Goal: Obtain resource: Obtain resource

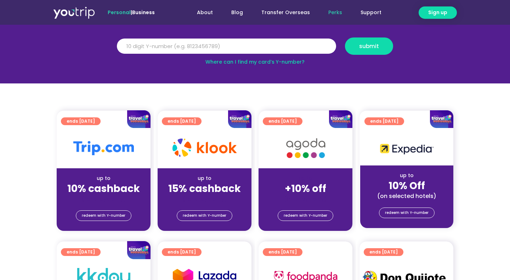
scroll to position [97, 0]
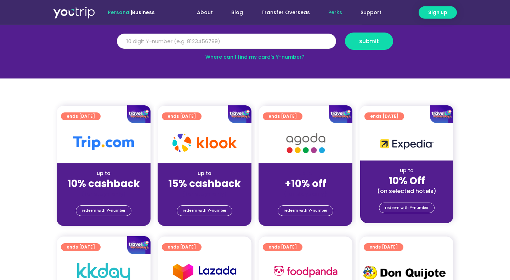
click at [153, 46] on input "Y Number" at bounding box center [226, 42] width 219 height 16
type input "8164976701"
click at [362, 42] on span "submit" at bounding box center [369, 41] width 20 height 5
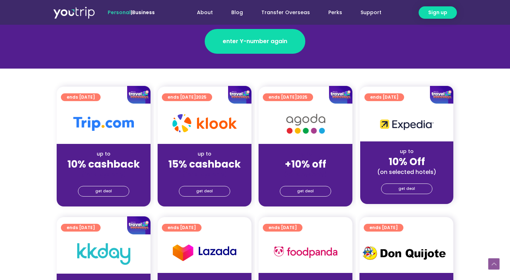
scroll to position [125, 0]
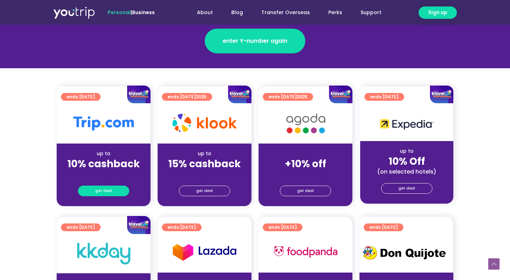
click at [108, 193] on span "get deal" at bounding box center [103, 191] width 17 height 10
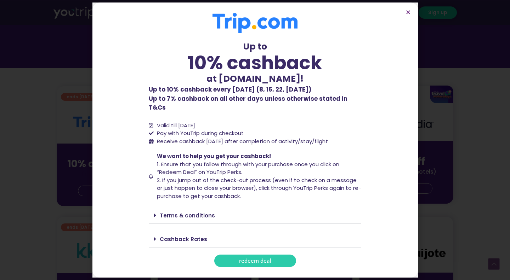
click at [240, 258] on span "redeem deal" at bounding box center [255, 260] width 32 height 5
